Goal: Transaction & Acquisition: Purchase product/service

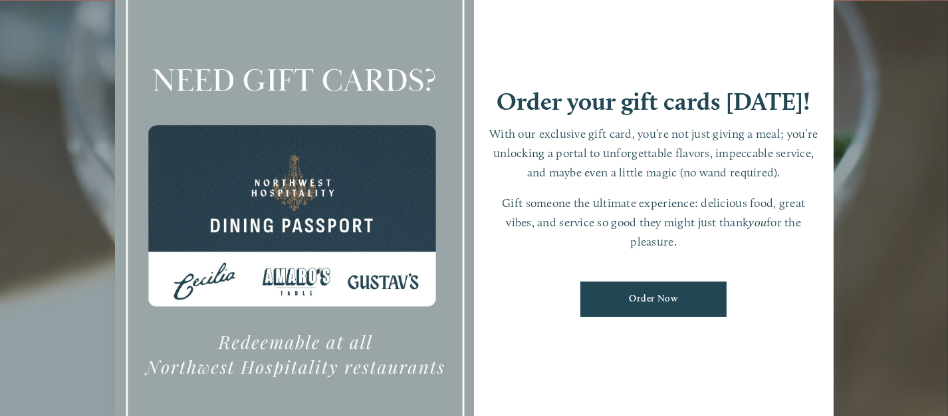
scroll to position [28, 0]
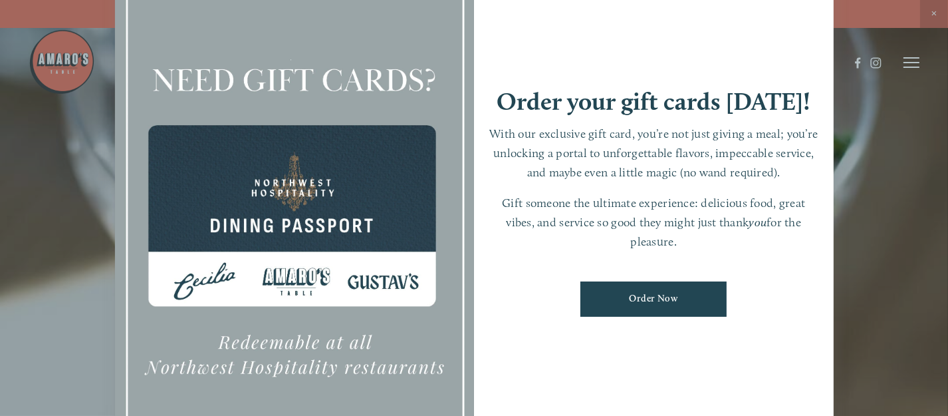
click at [909, 61] on div at bounding box center [474, 208] width 948 height 416
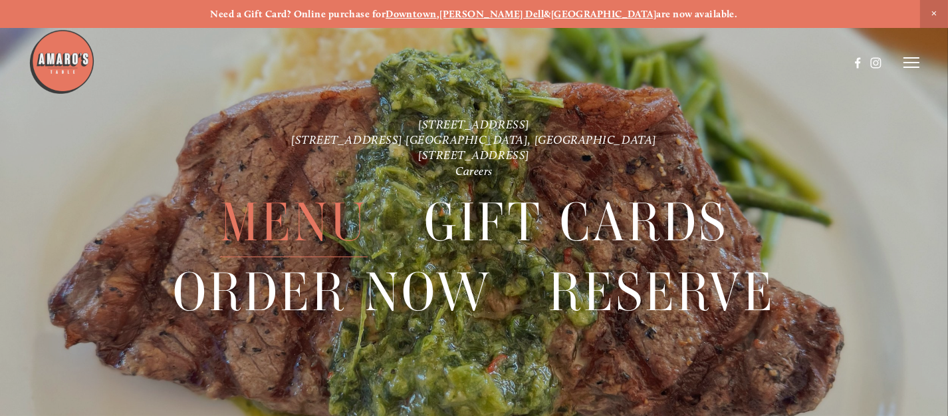
click at [295, 214] on span "Menu" at bounding box center [294, 222] width 148 height 69
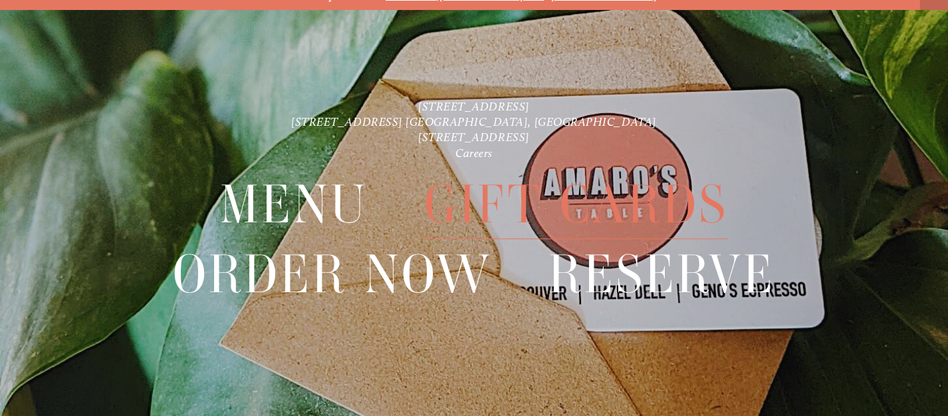
scroll to position [28, 0]
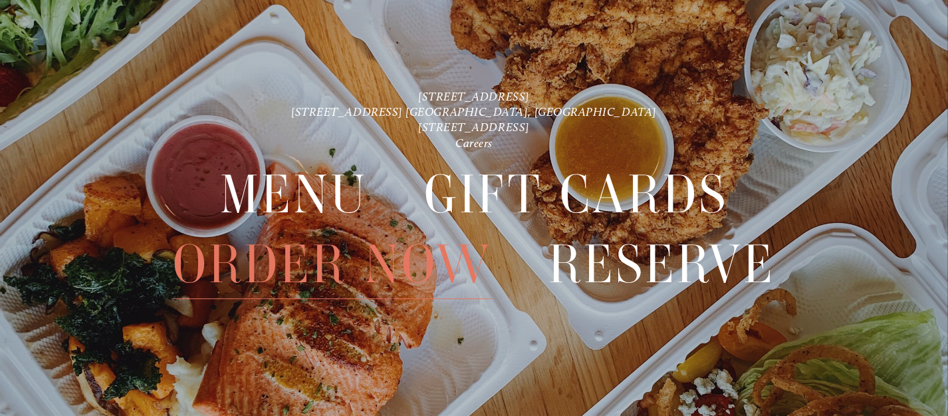
click at [315, 258] on span "Order Now" at bounding box center [332, 263] width 319 height 69
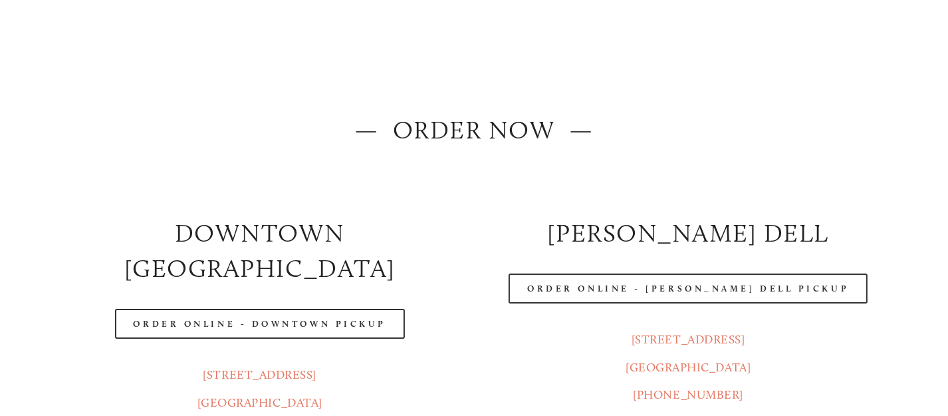
scroll to position [133, 0]
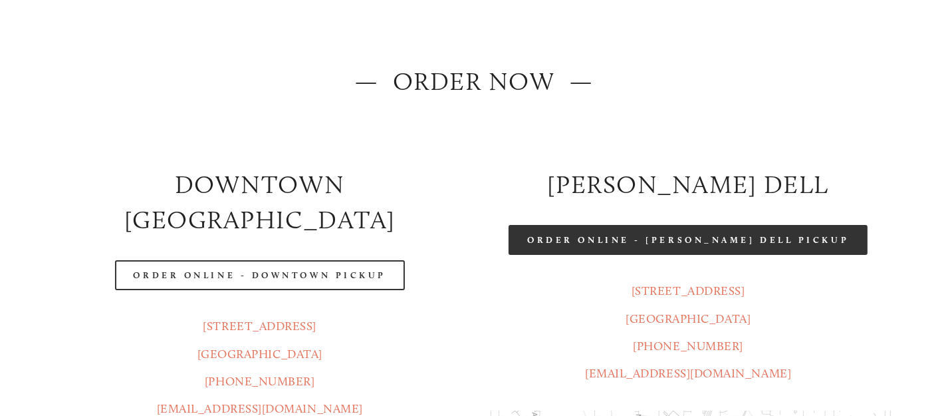
click at [684, 238] on link "Order Online - Hazel Dell Pickup" at bounding box center [688, 240] width 359 height 30
